Goal: Transaction & Acquisition: Purchase product/service

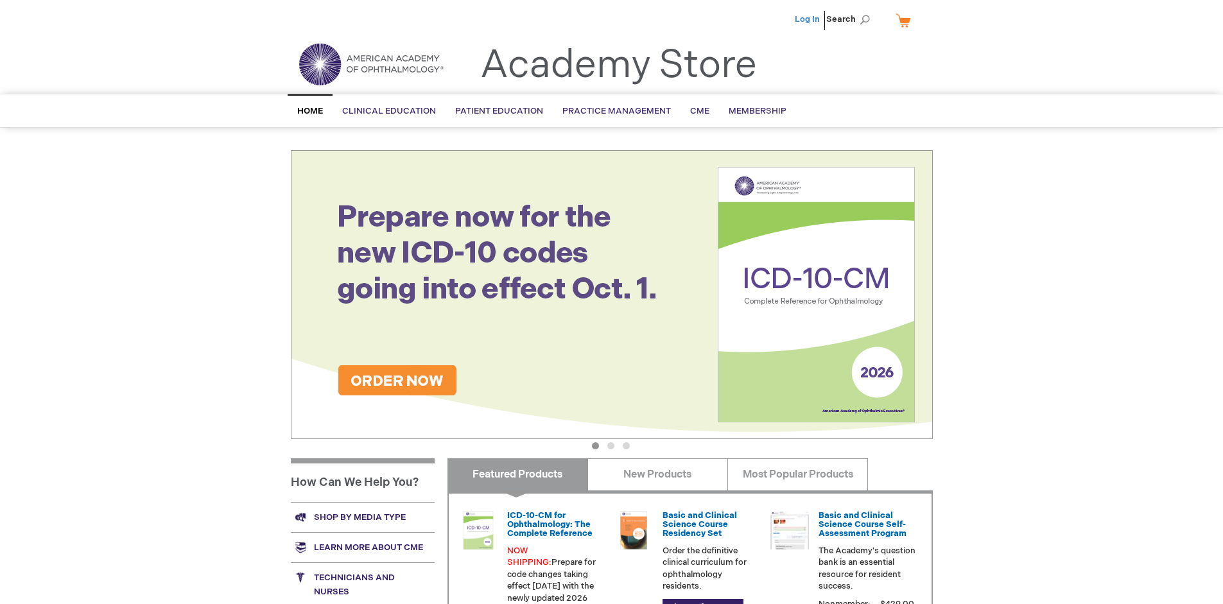
click at [809, 19] on link "Log In" at bounding box center [807, 19] width 25 height 10
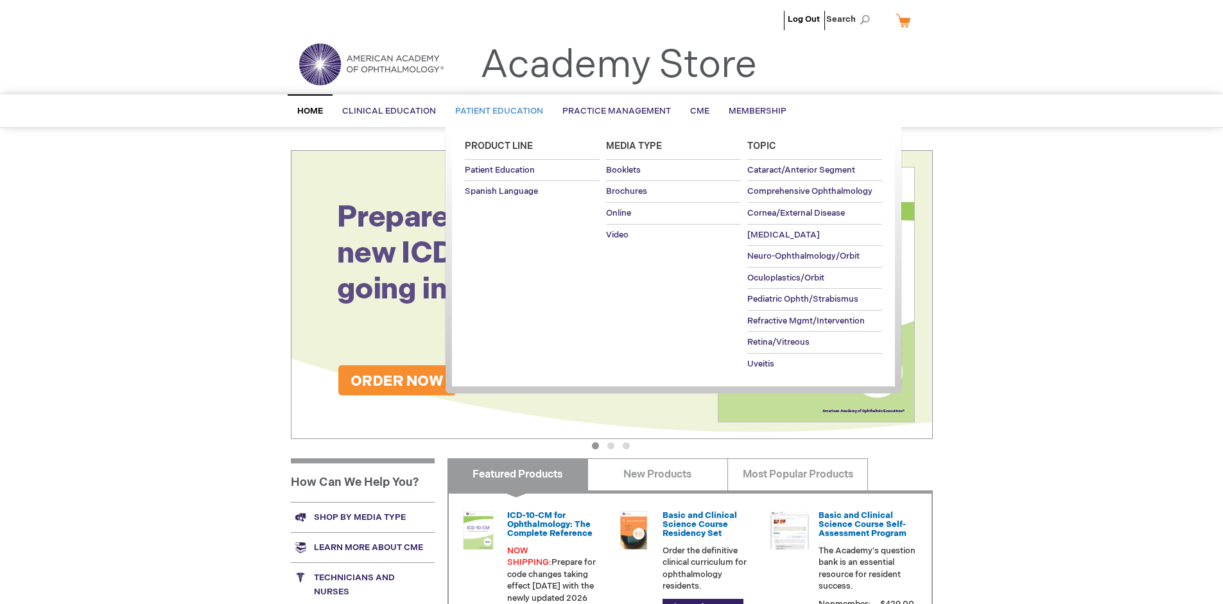
click at [496, 111] on span "Patient Education" at bounding box center [499, 111] width 88 height 10
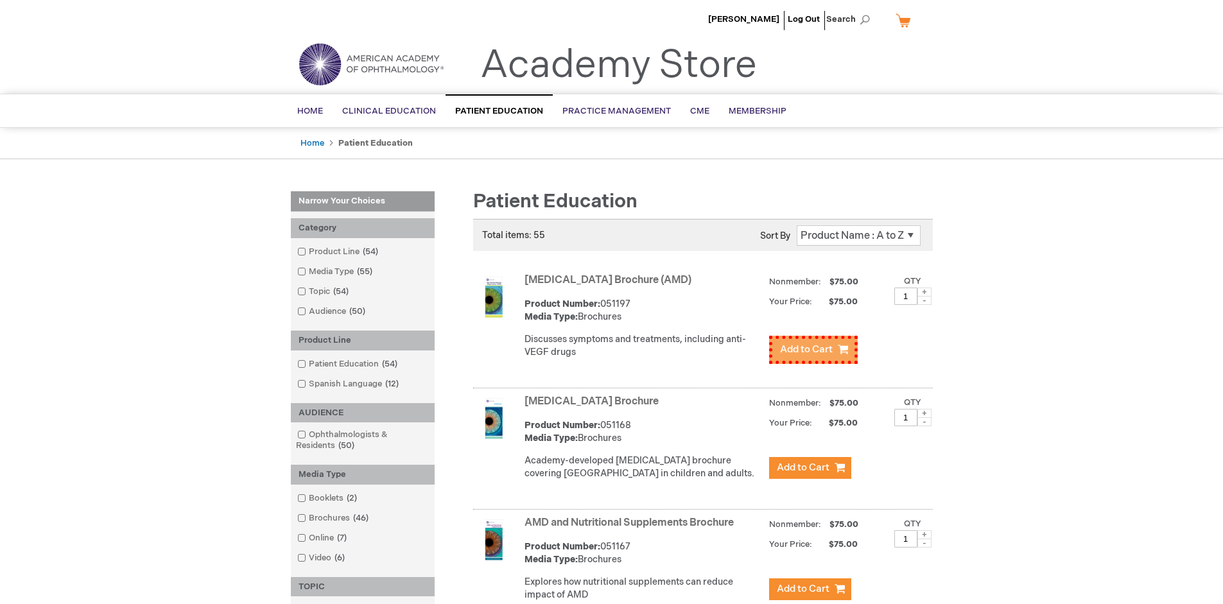
click at [810, 347] on span "Add to Cart" at bounding box center [806, 350] width 53 height 12
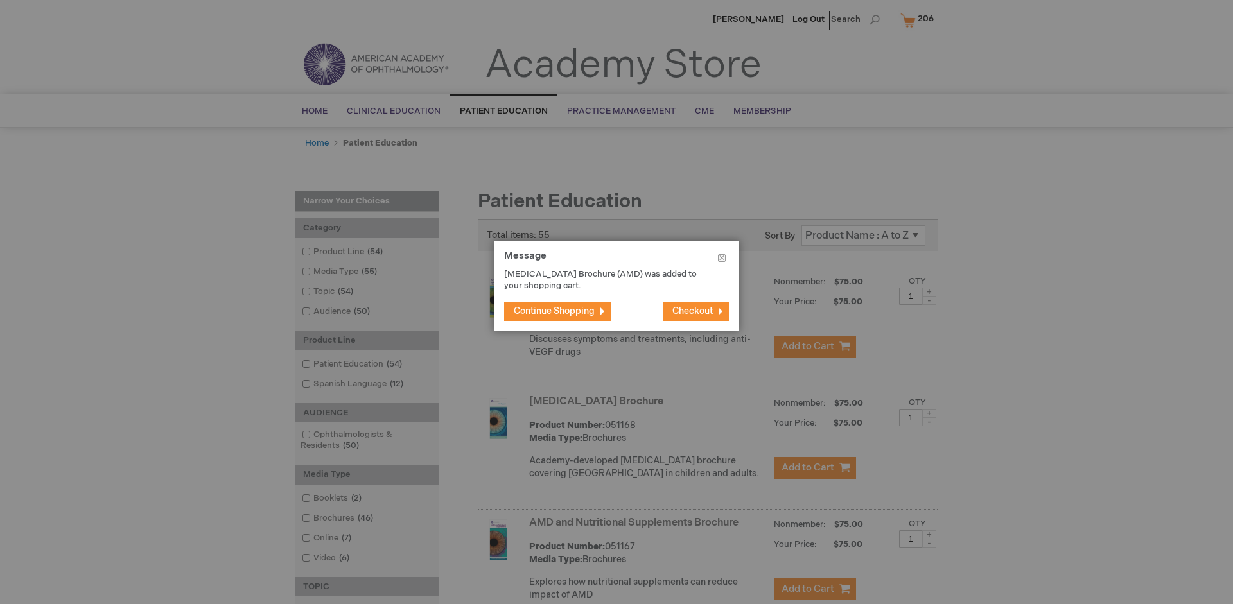
click at [554, 311] on span "Continue Shopping" at bounding box center [554, 311] width 81 height 11
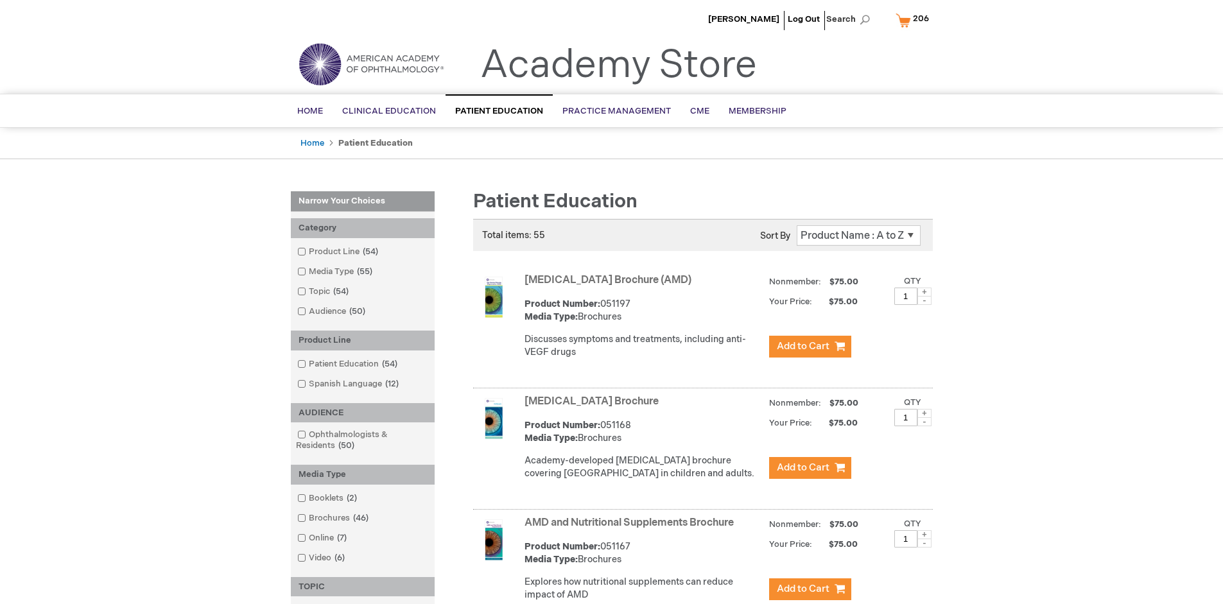
click at [632, 529] on link "AMD and Nutritional Supplements Brochure" at bounding box center [629, 523] width 209 height 12
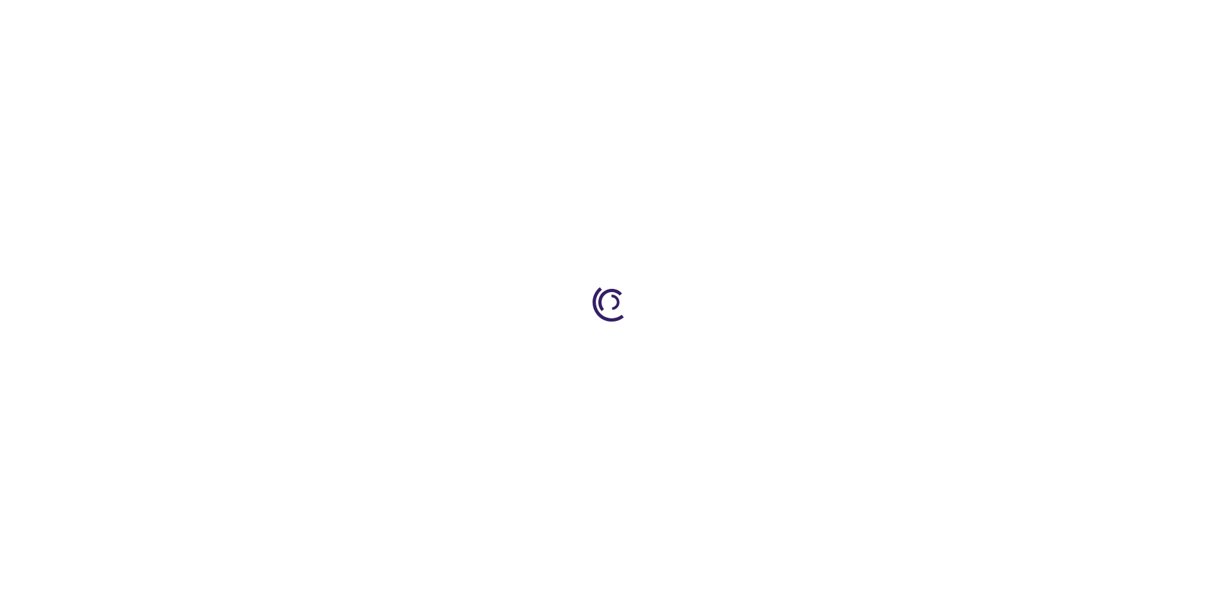
type input "1"
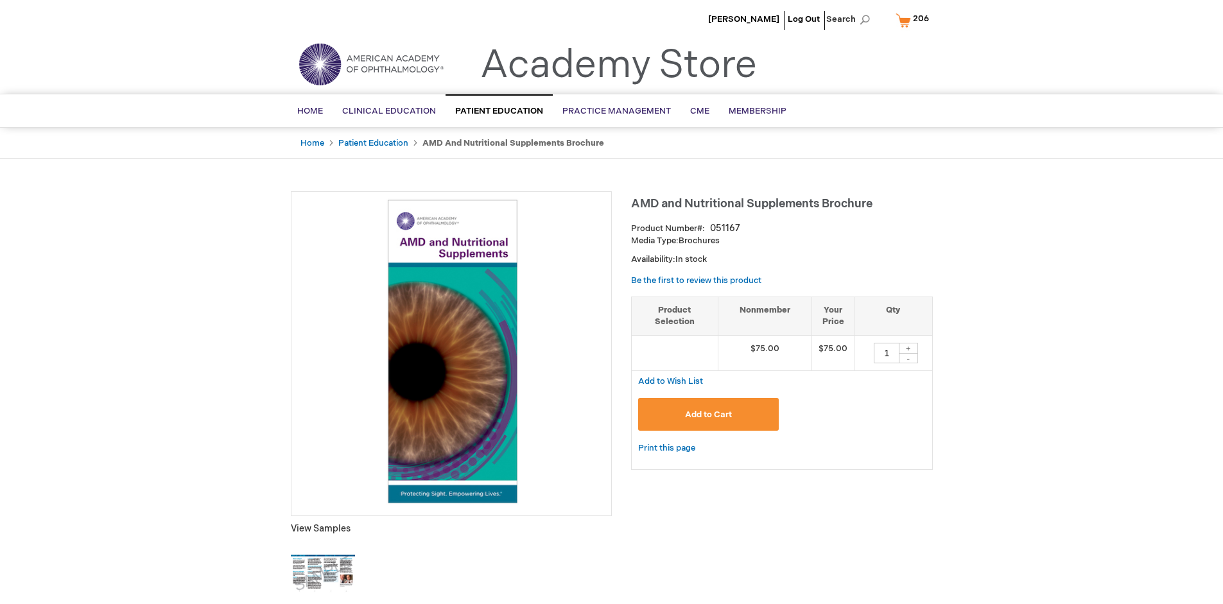
click at [708, 414] on span "Add to Cart" at bounding box center [708, 415] width 47 height 10
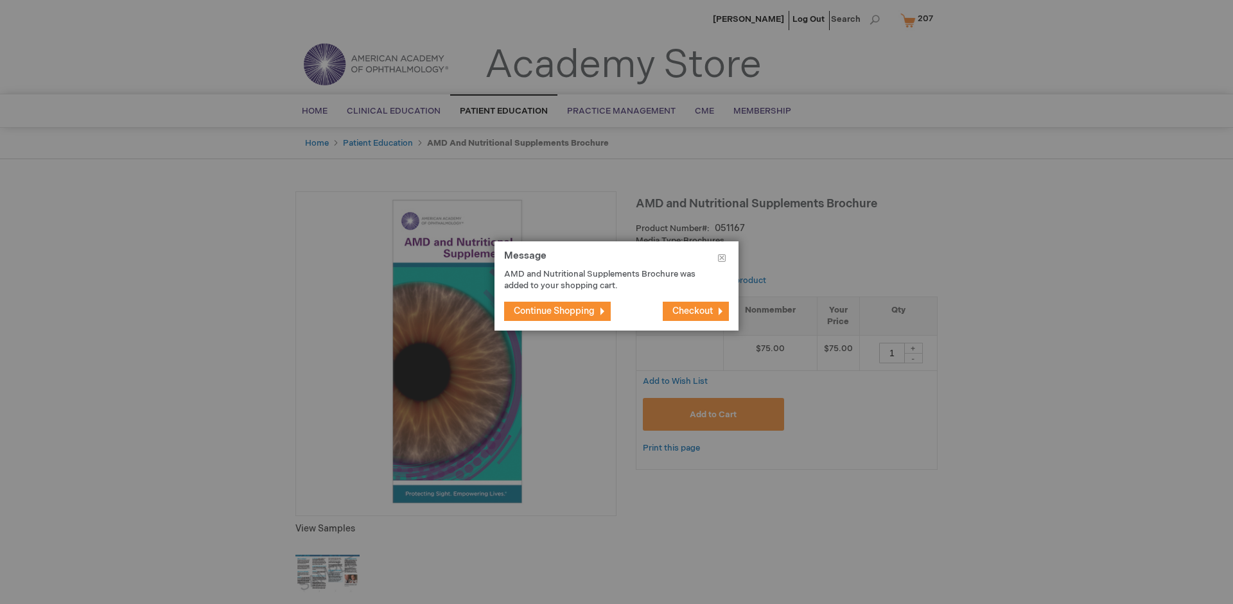
click at [554, 311] on span "Continue Shopping" at bounding box center [554, 311] width 81 height 11
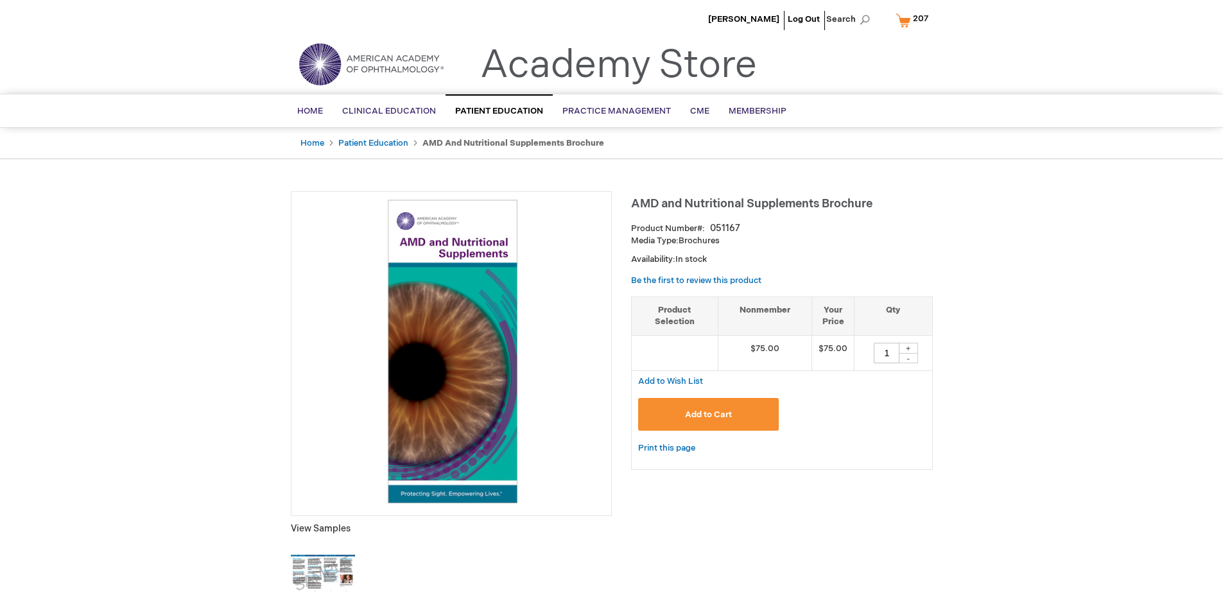
click at [914, 20] on span "207" at bounding box center [920, 18] width 15 height 10
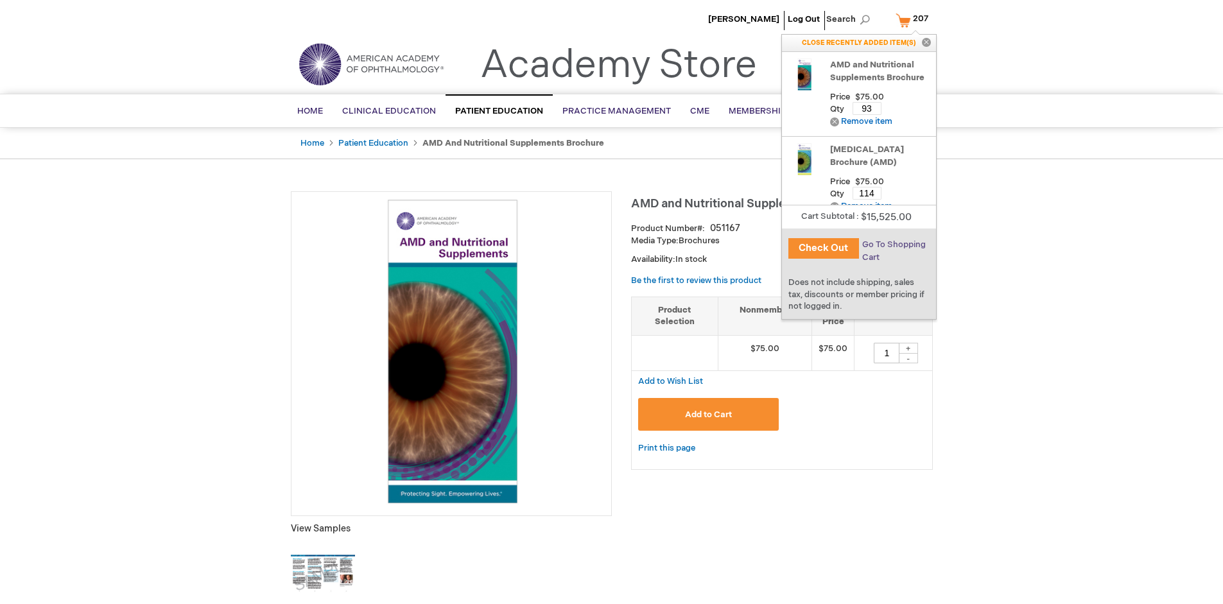
click at [893, 245] on span "Go To Shopping Cart" at bounding box center [894, 251] width 64 height 23
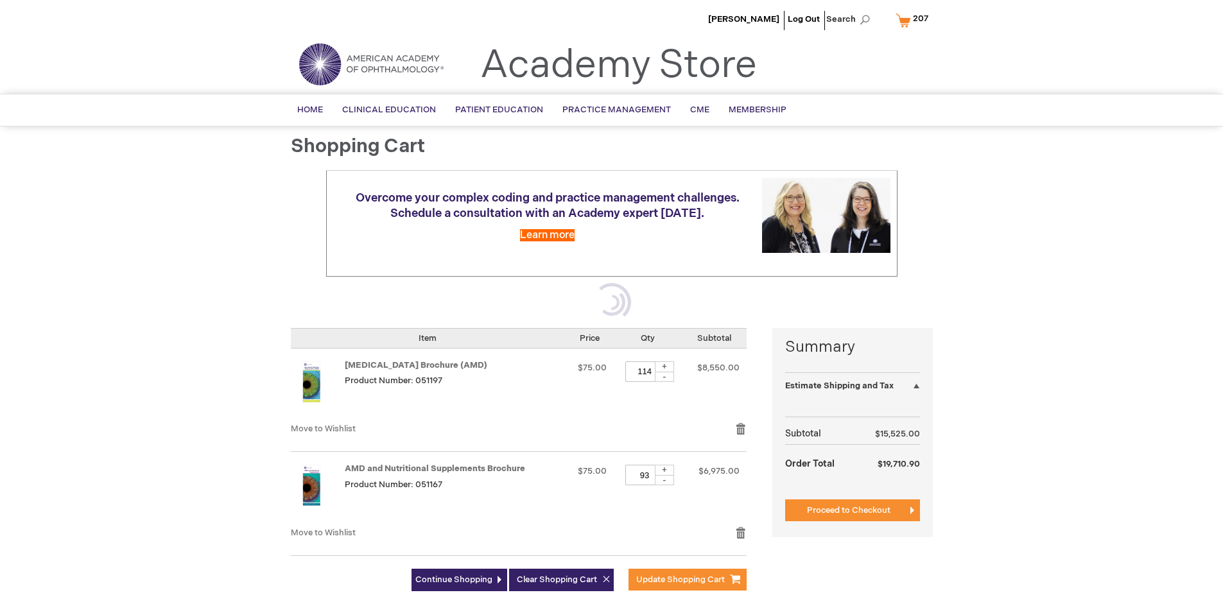
select select "US"
select select "41"
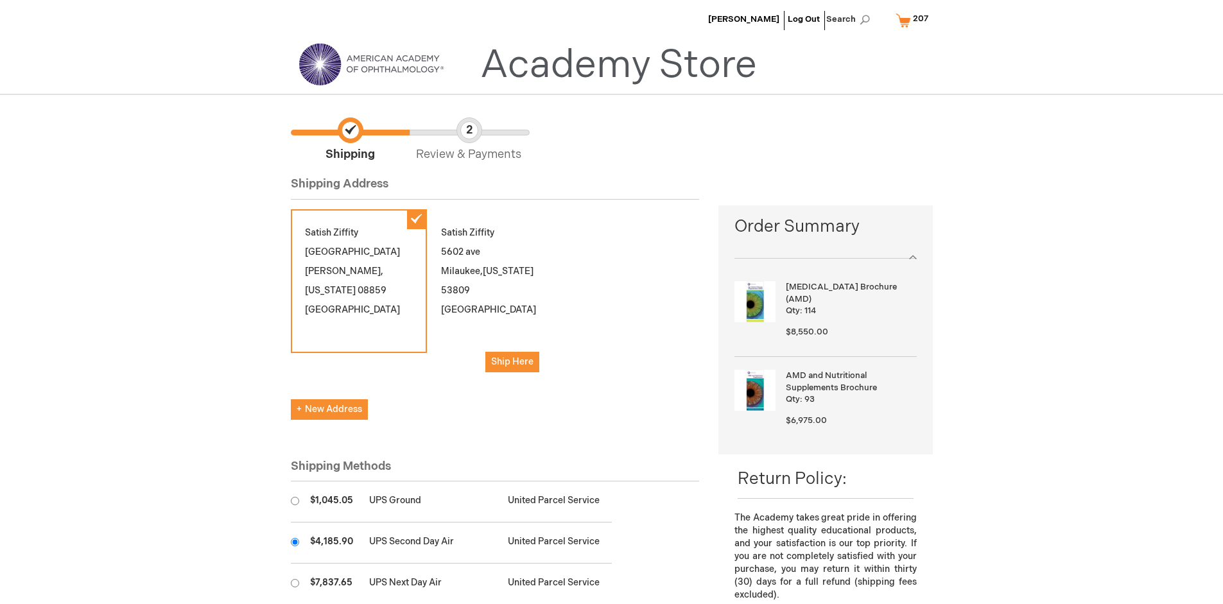
click at [295, 542] on input "radio" at bounding box center [295, 542] width 8 height 8
